Goal: Task Accomplishment & Management: Complete application form

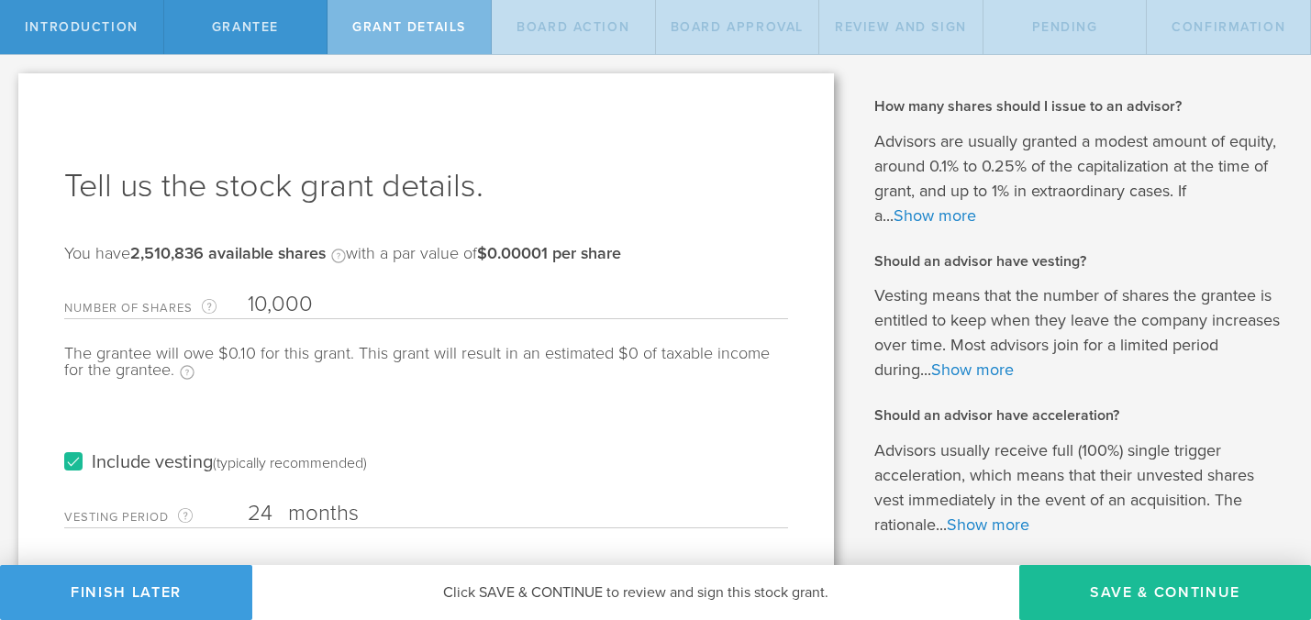
select select "double"
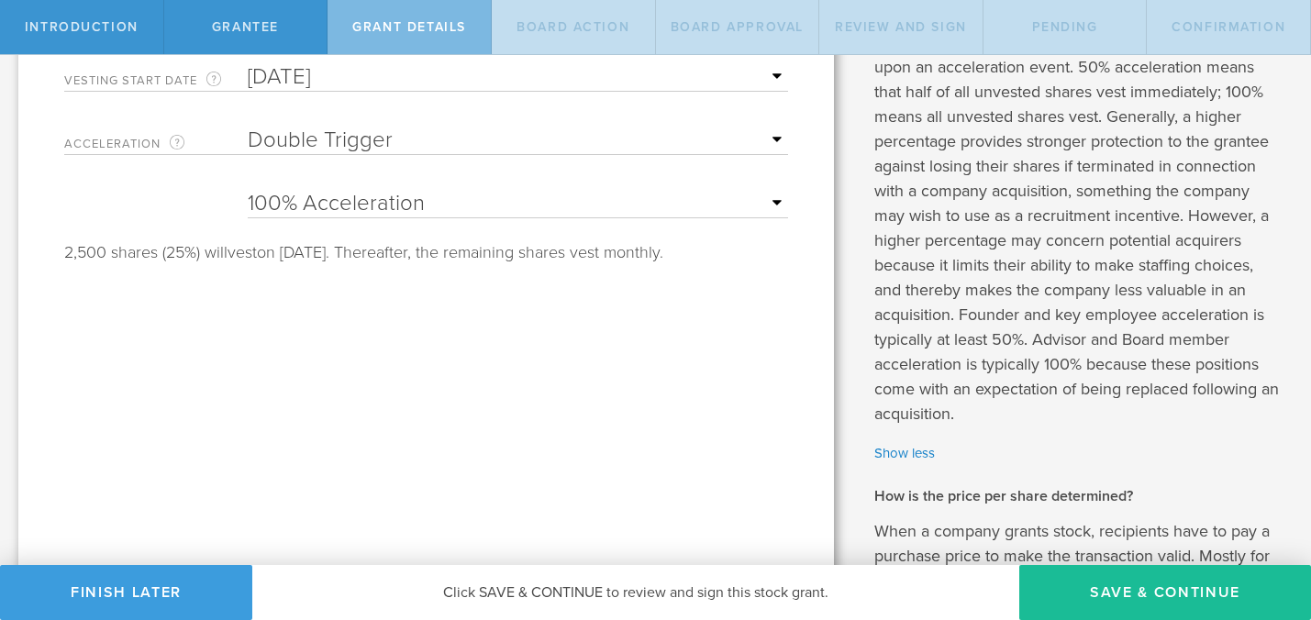
click at [523, 216] on select "25% Acceleration 50% Acceleration 75% Acceleration 100% Acceleration" at bounding box center [518, 204] width 541 height 28
click at [248, 190] on select "25% Acceleration 50% Acceleration 75% Acceleration 100% Acceleration" at bounding box center [518, 204] width 541 height 28
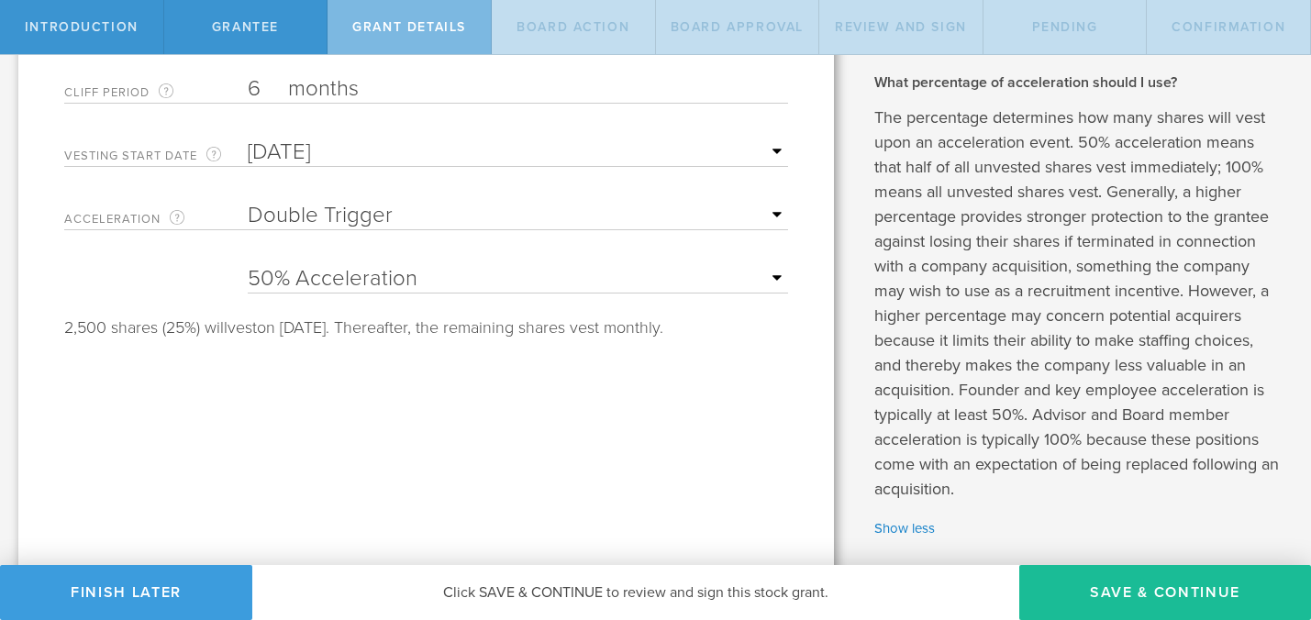
scroll to position [488, 0]
click at [372, 292] on div "25% Acceleration 50% Acceleration 75% Acceleration 100% Acceleration" at bounding box center [518, 275] width 541 height 38
click at [380, 282] on select "25% Acceleration 50% Acceleration 75% Acceleration 100% Acceleration" at bounding box center [518, 279] width 541 height 28
select select "25"
click at [248, 265] on select "25% Acceleration 50% Acceleration 75% Acceleration 100% Acceleration" at bounding box center [518, 279] width 541 height 28
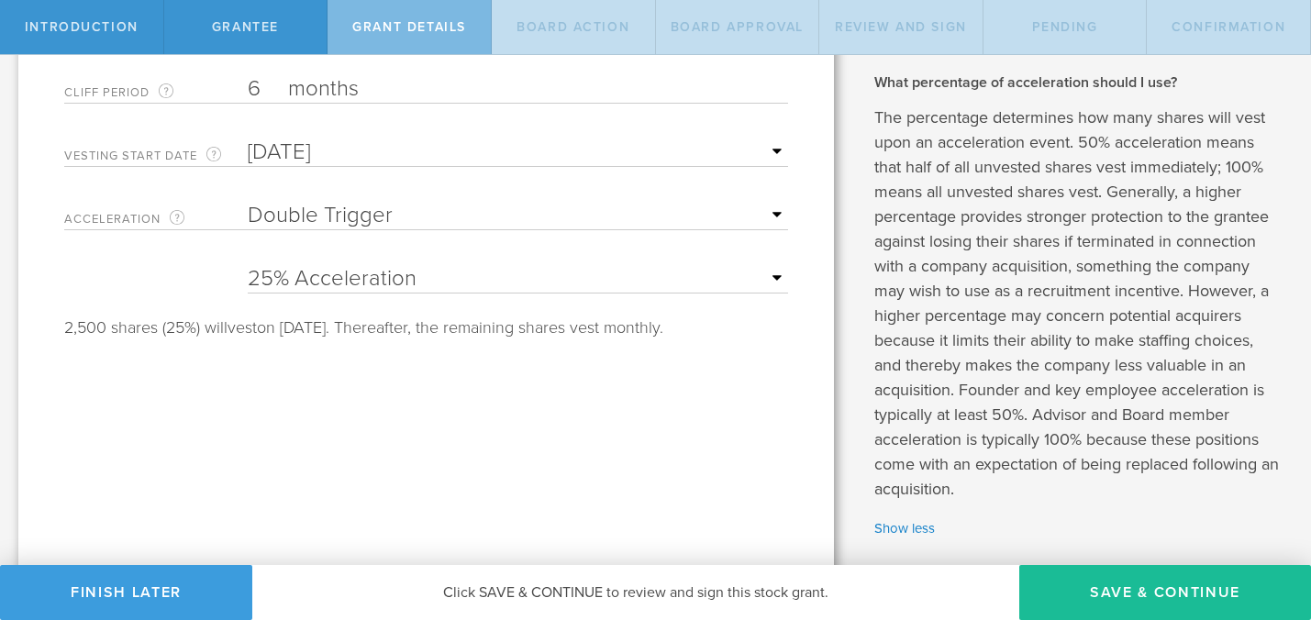
click at [382, 217] on select "None Single Trigger Double Trigger" at bounding box center [518, 216] width 541 height 28
click at [248, 202] on select "None Single Trigger Double Trigger" at bounding box center [518, 216] width 541 height 28
click at [385, 222] on select "None Single Trigger Double Trigger" at bounding box center [518, 216] width 541 height 28
select select "none"
click at [248, 202] on select "None Single Trigger Double Trigger" at bounding box center [518, 216] width 541 height 28
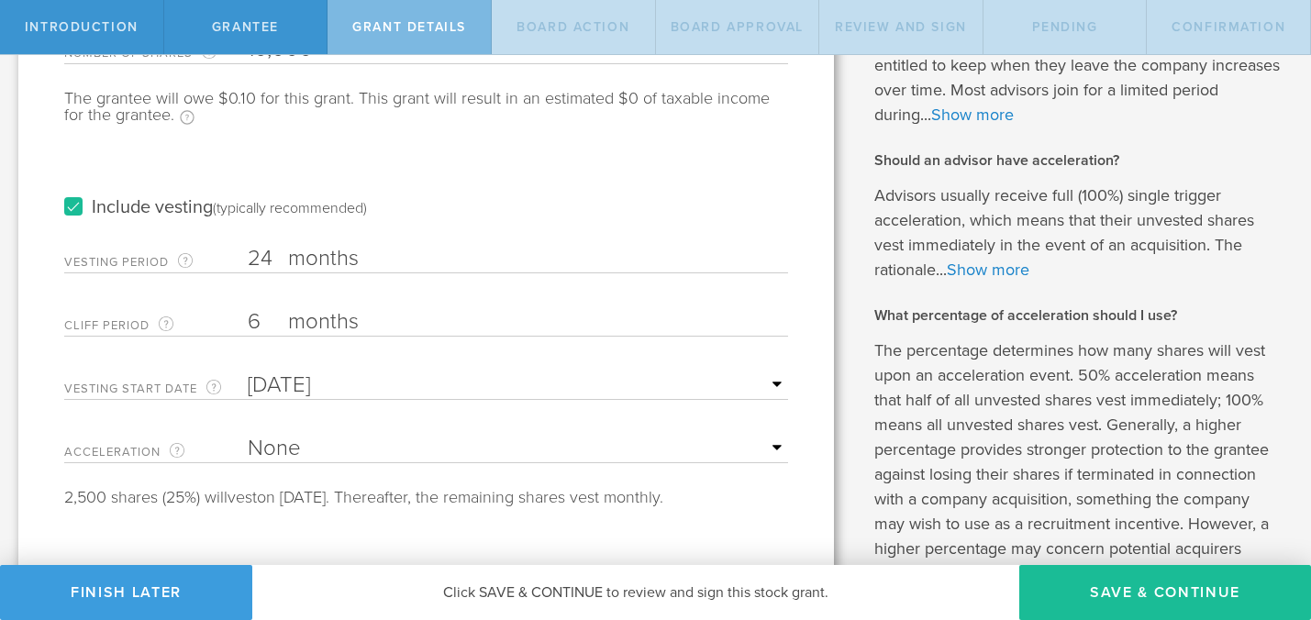
scroll to position [240, 0]
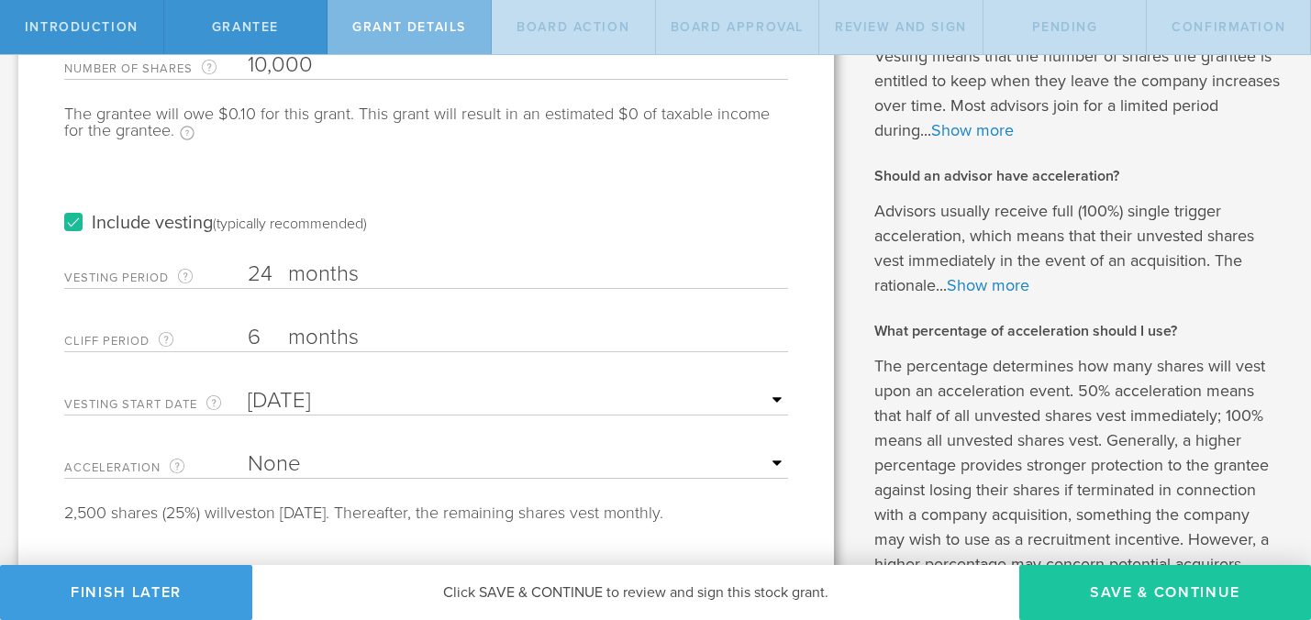
click at [1119, 587] on button "Save & Continue" at bounding box center [1166, 592] width 292 height 55
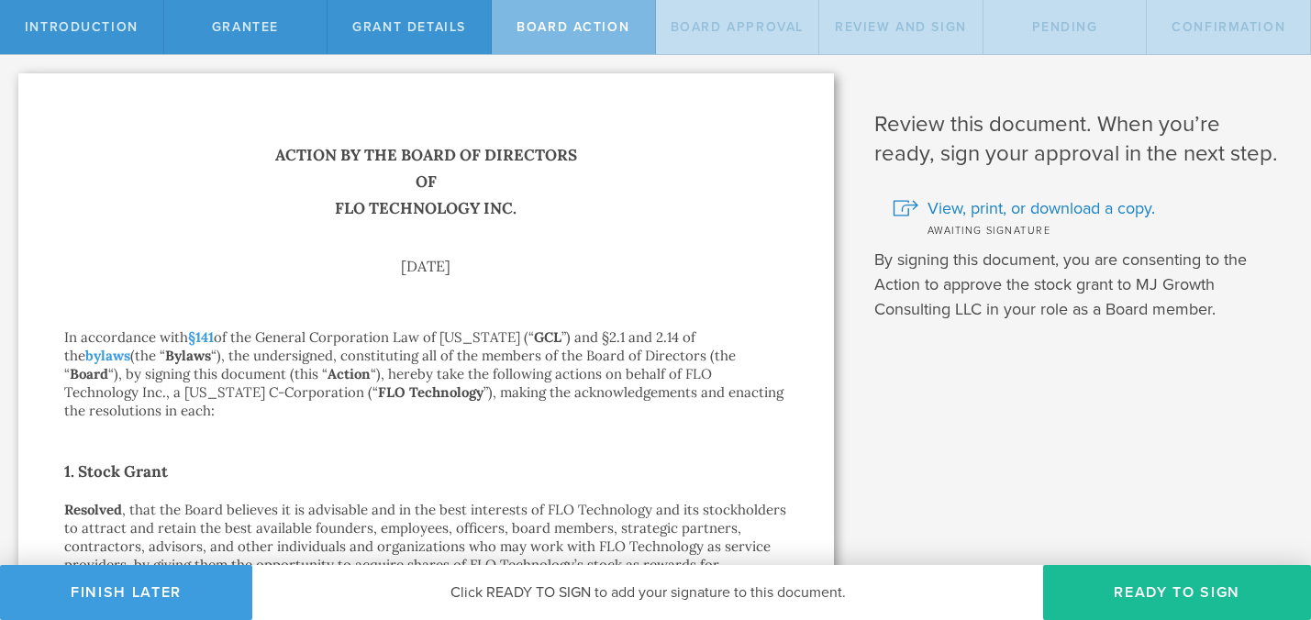
scroll to position [27, 0]
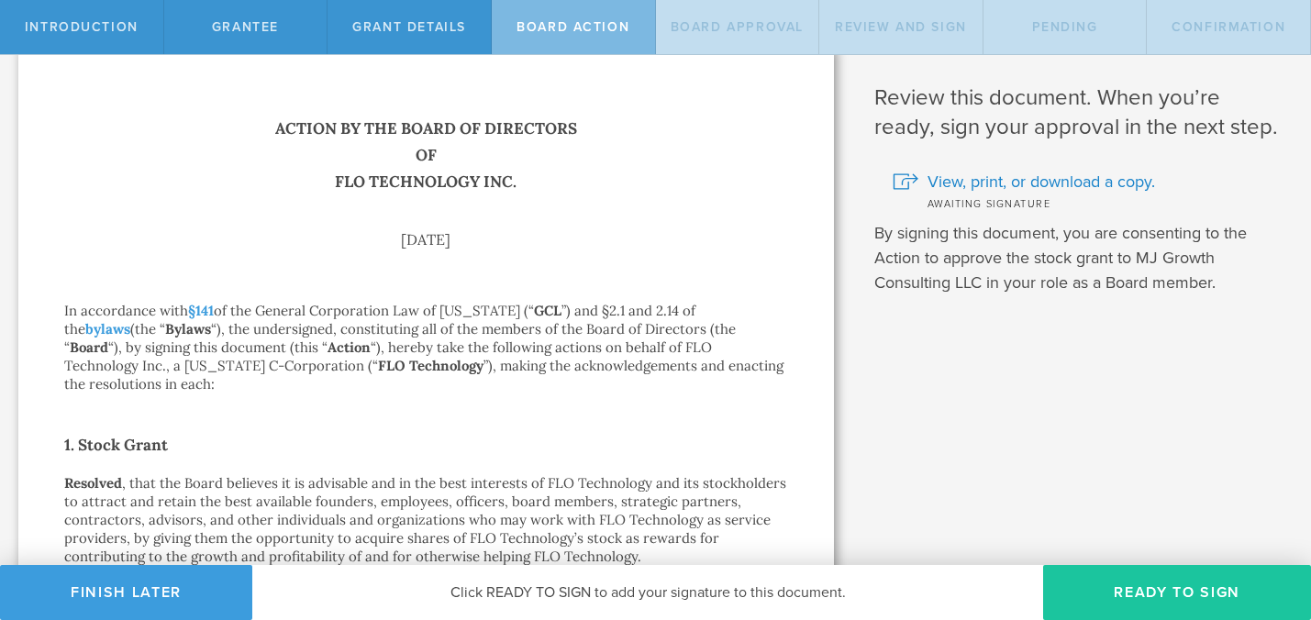
click at [1158, 589] on button "Ready to Sign" at bounding box center [1177, 592] width 268 height 55
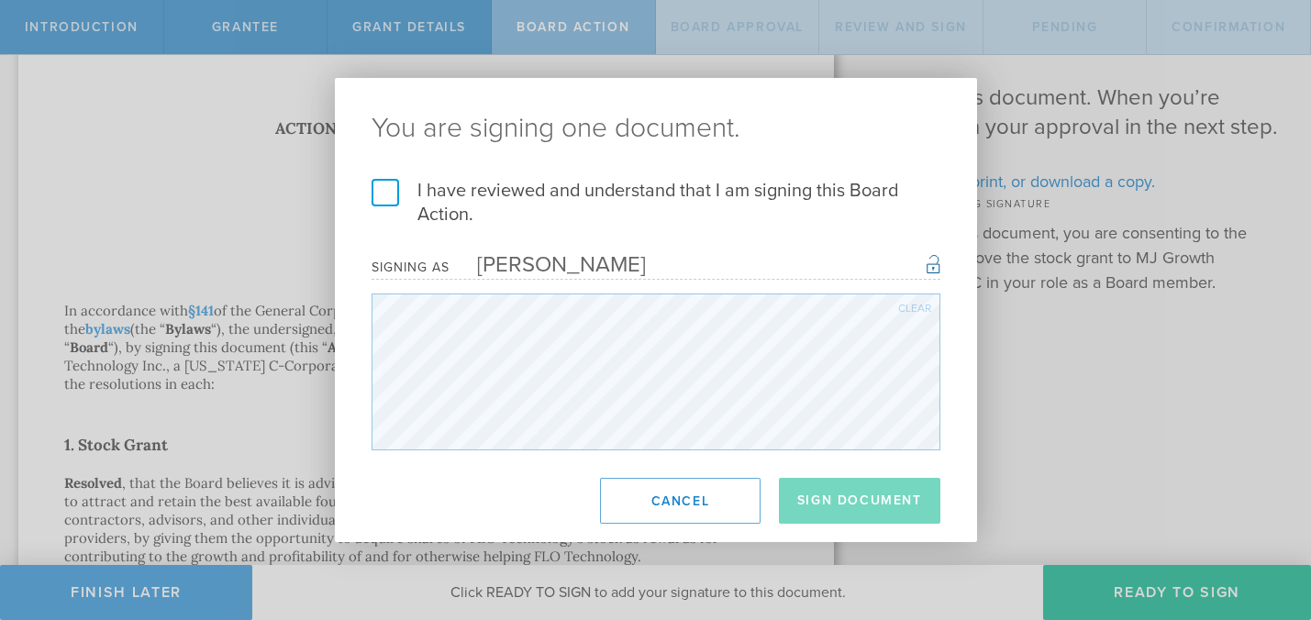
click at [396, 205] on label "I have reviewed and understand that I am signing this Board Action." at bounding box center [656, 203] width 569 height 48
click at [0, 0] on input "I have reviewed and understand that I am signing this Board Action." at bounding box center [0, 0] width 0 height 0
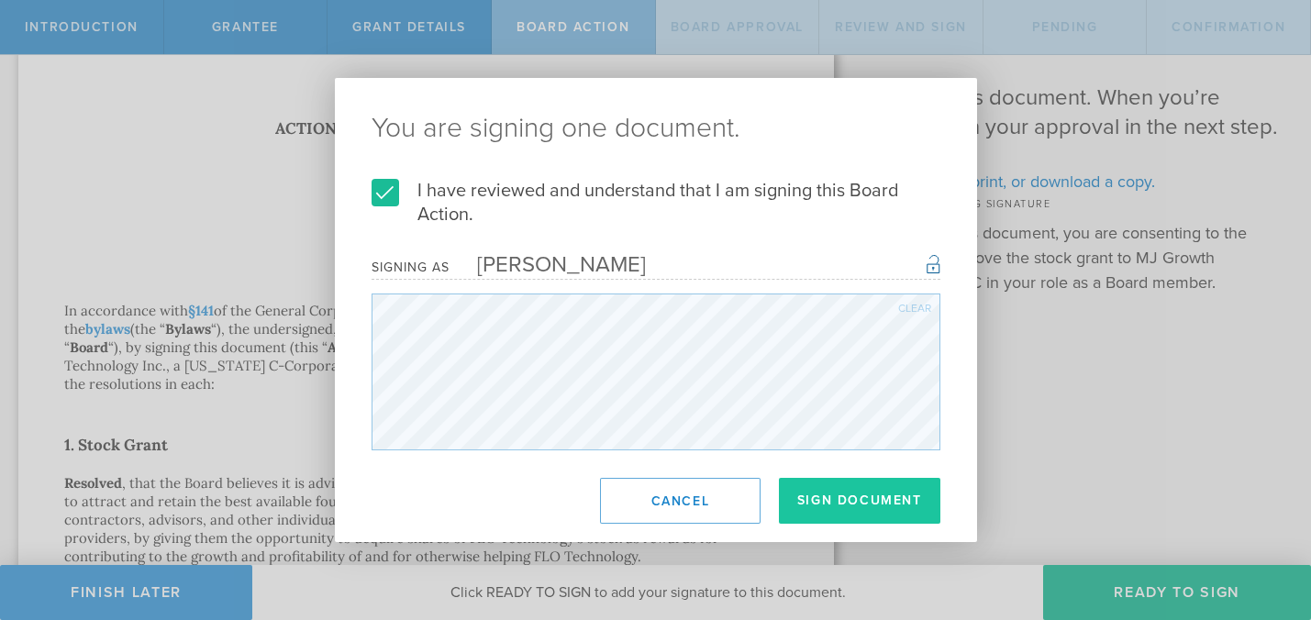
click at [834, 506] on button "Sign Document" at bounding box center [860, 501] width 162 height 46
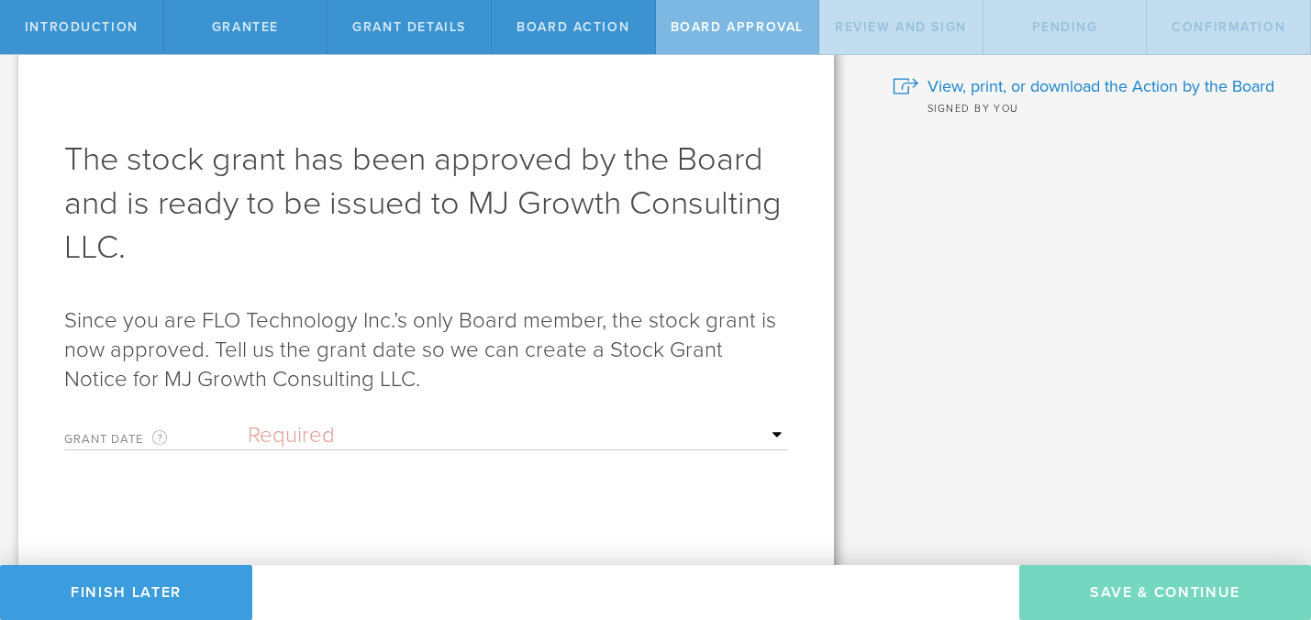
scroll to position [0, 0]
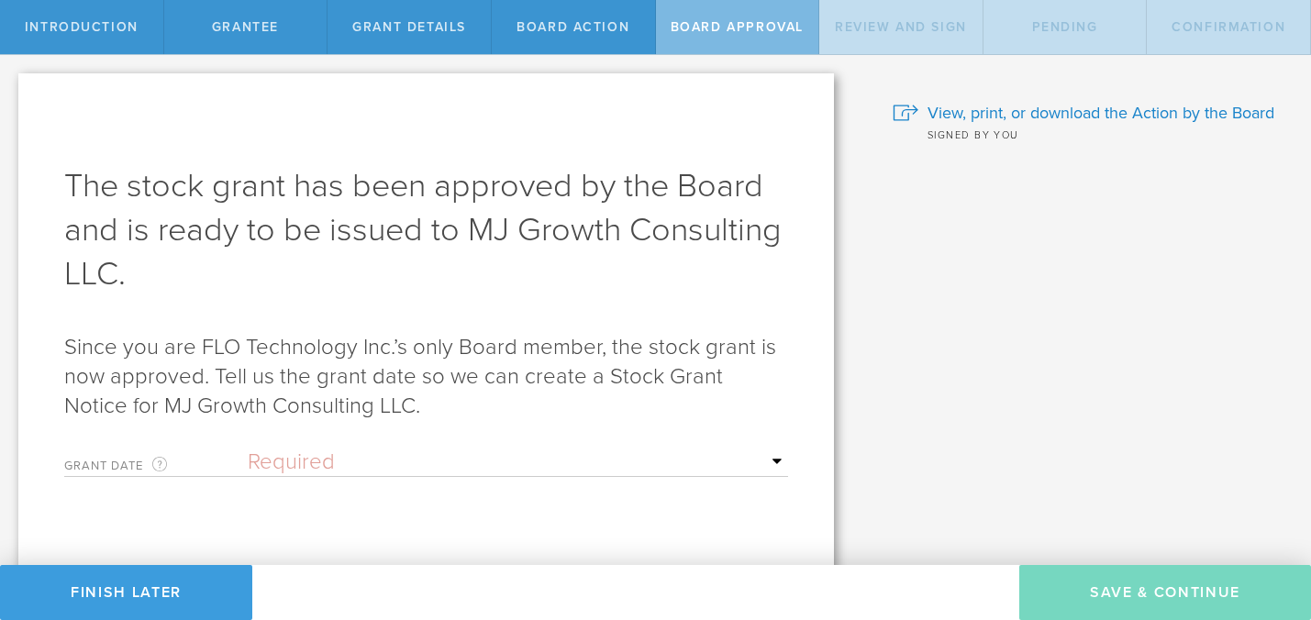
click at [710, 465] on select "Required Upon [PERSON_NAME]'s signature A specific date" at bounding box center [518, 463] width 541 height 28
select select "uponGranteeSignature"
click at [248, 449] on select "Required Upon [PERSON_NAME]'s signature A specific date" at bounding box center [518, 463] width 541 height 28
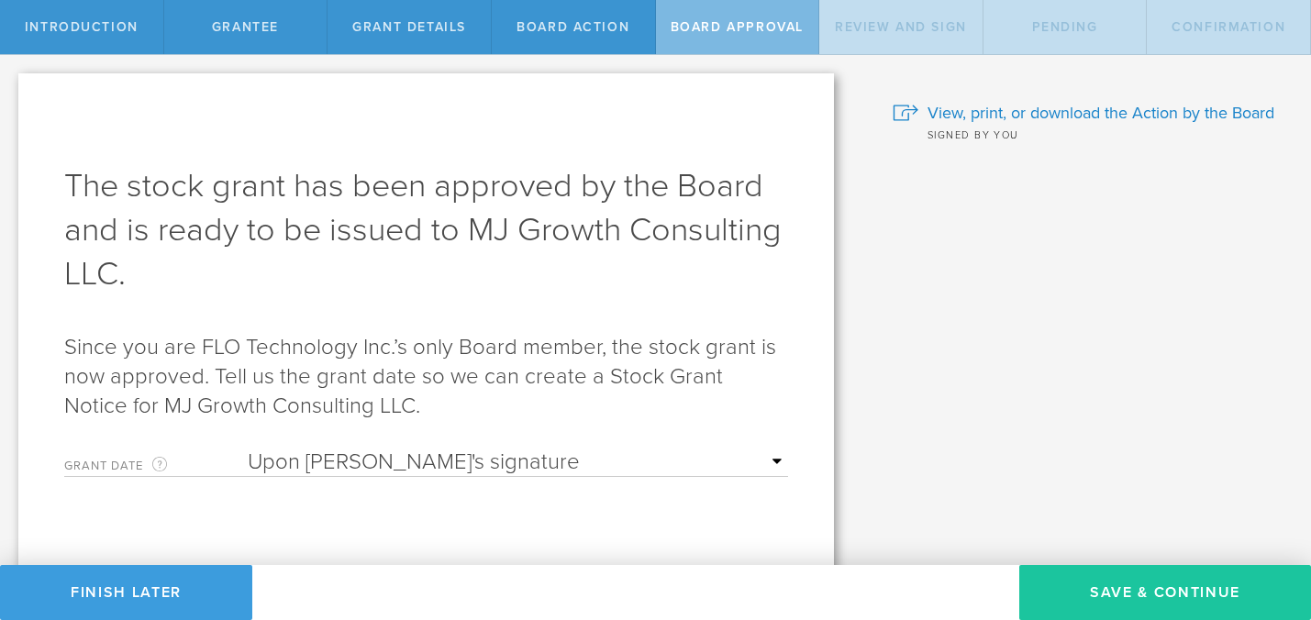
click at [1113, 590] on button "Save & Continue" at bounding box center [1166, 592] width 292 height 55
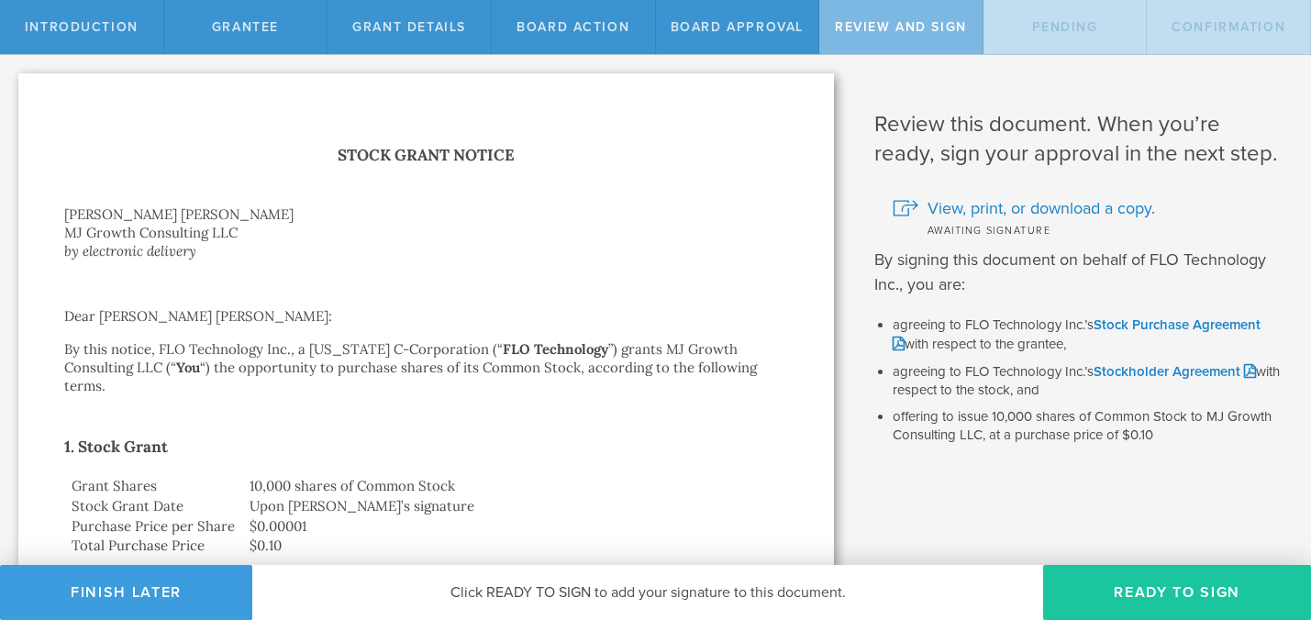
click at [1193, 594] on button "Ready to Sign" at bounding box center [1177, 592] width 268 height 55
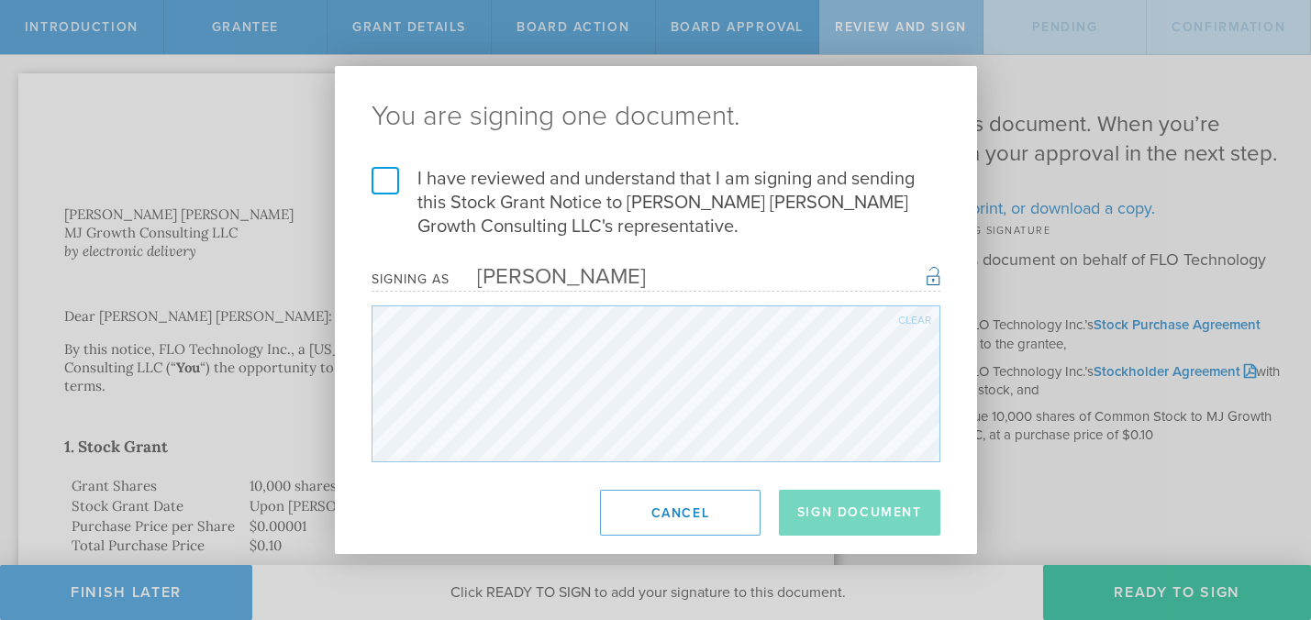
click at [381, 175] on label "I have reviewed and understand that I am signing and sending this Stock Grant N…" at bounding box center [656, 203] width 569 height 72
click at [0, 0] on input "I have reviewed and understand that I am signing and sending this Stock Grant N…" at bounding box center [0, 0] width 0 height 0
click at [895, 513] on button "Sign Document" at bounding box center [860, 513] width 162 height 46
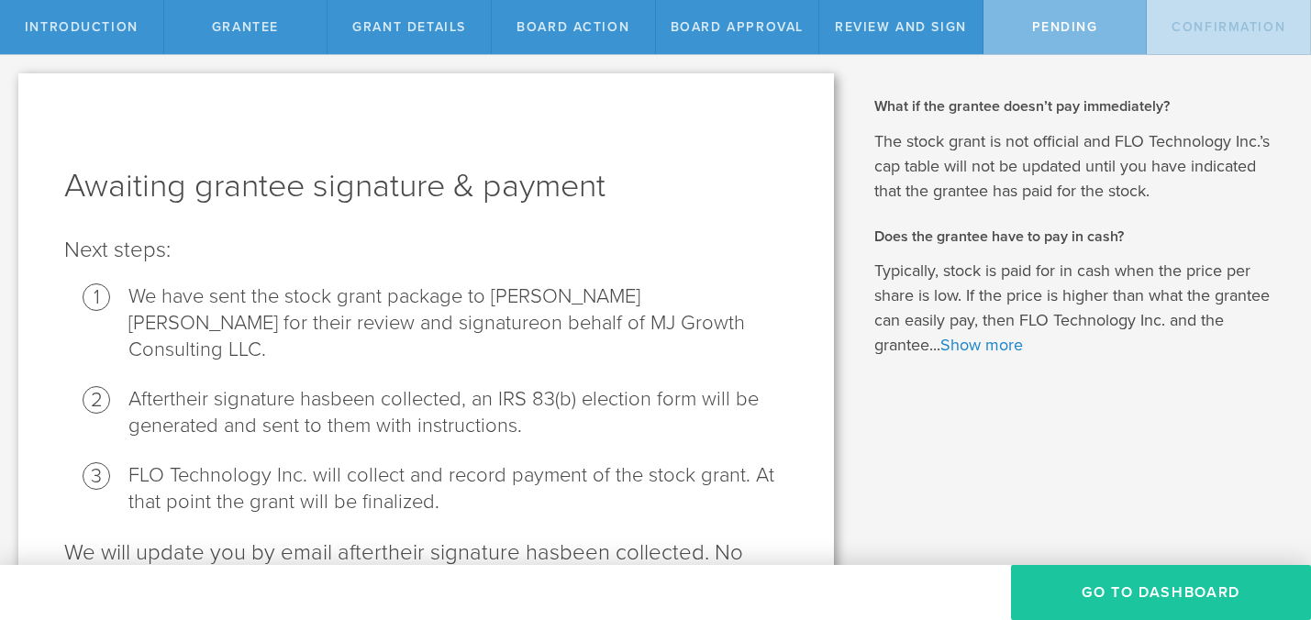
click at [1108, 593] on button "Go To Dashboard" at bounding box center [1161, 592] width 300 height 55
